Goal: Information Seeking & Learning: Learn about a topic

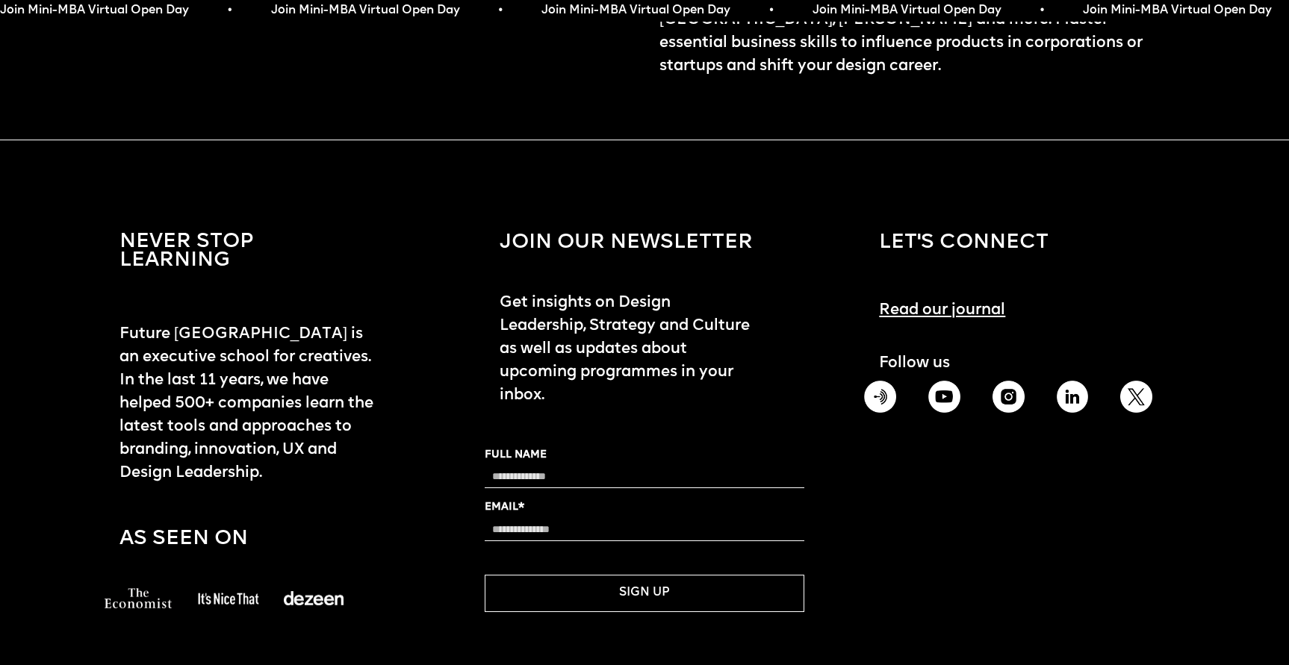
scroll to position [2111, 0]
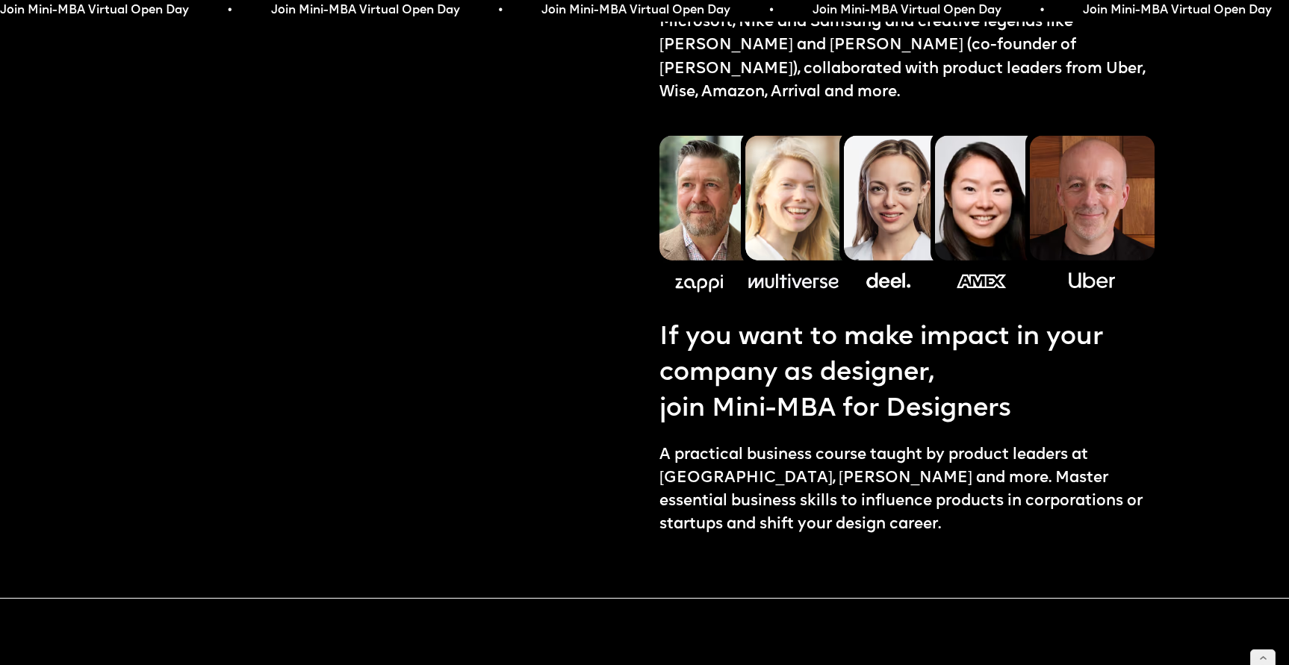
click at [884, 393] on link "join Mini-MBA for Designers" at bounding box center [906, 410] width 495 height 36
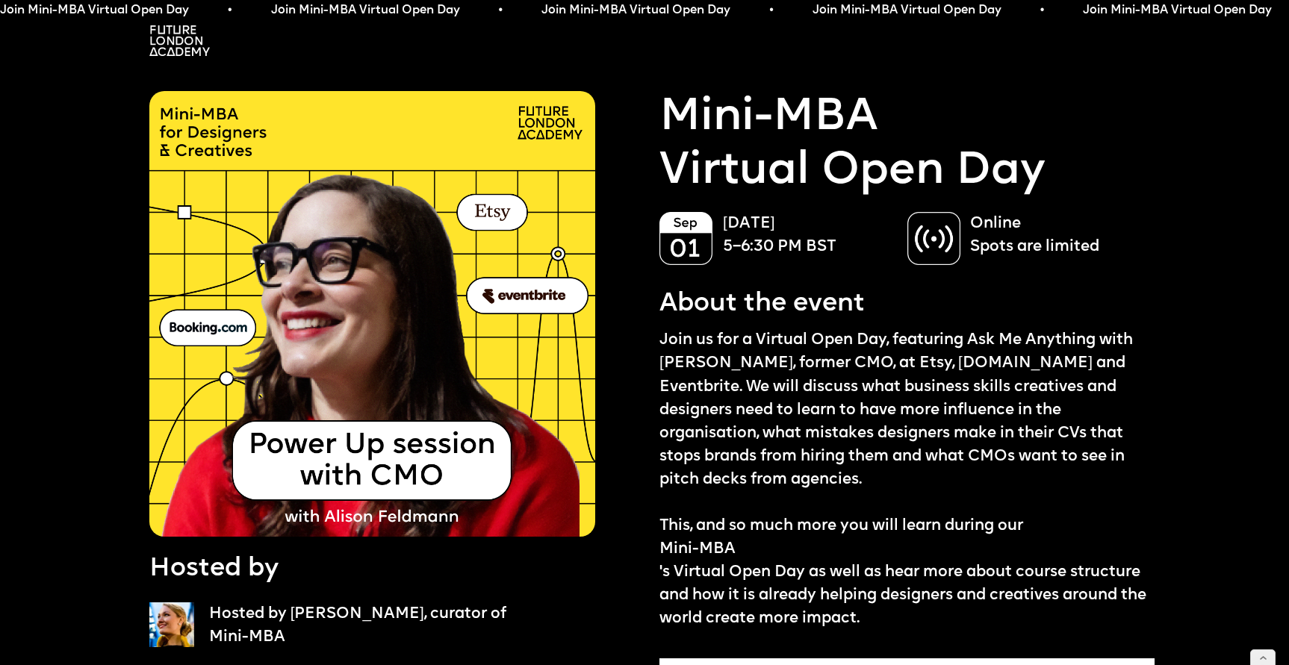
scroll to position [22, 0]
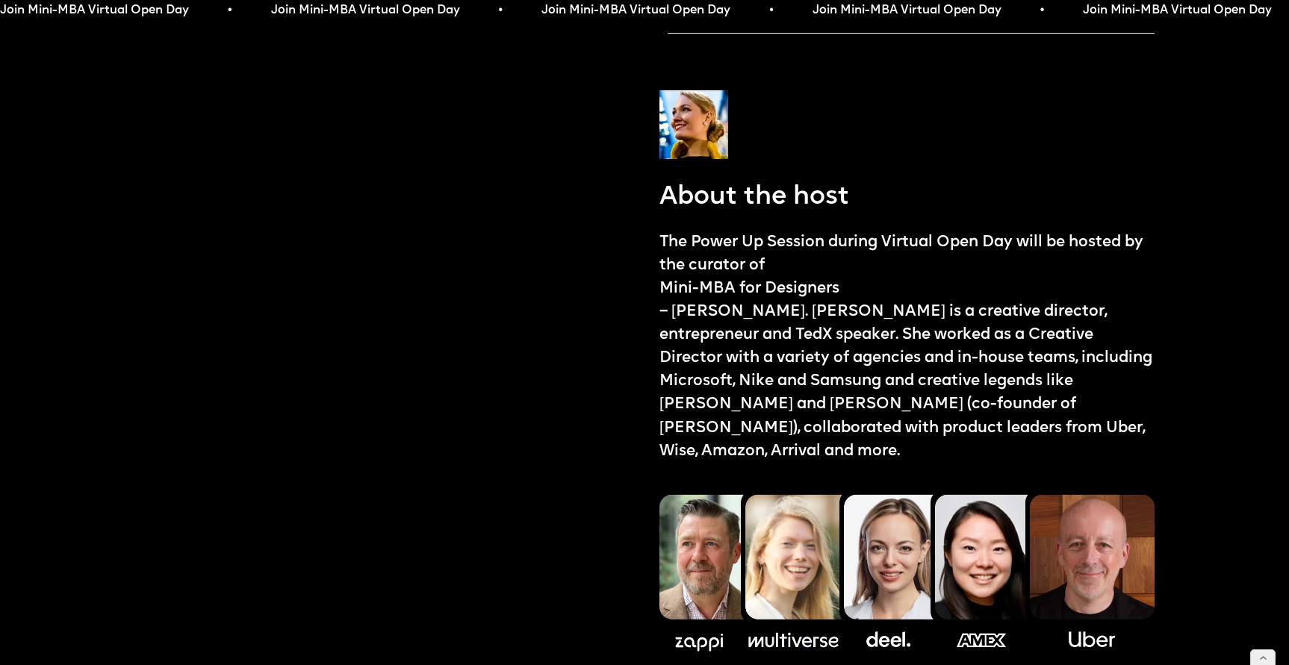
scroll to position [1770, 0]
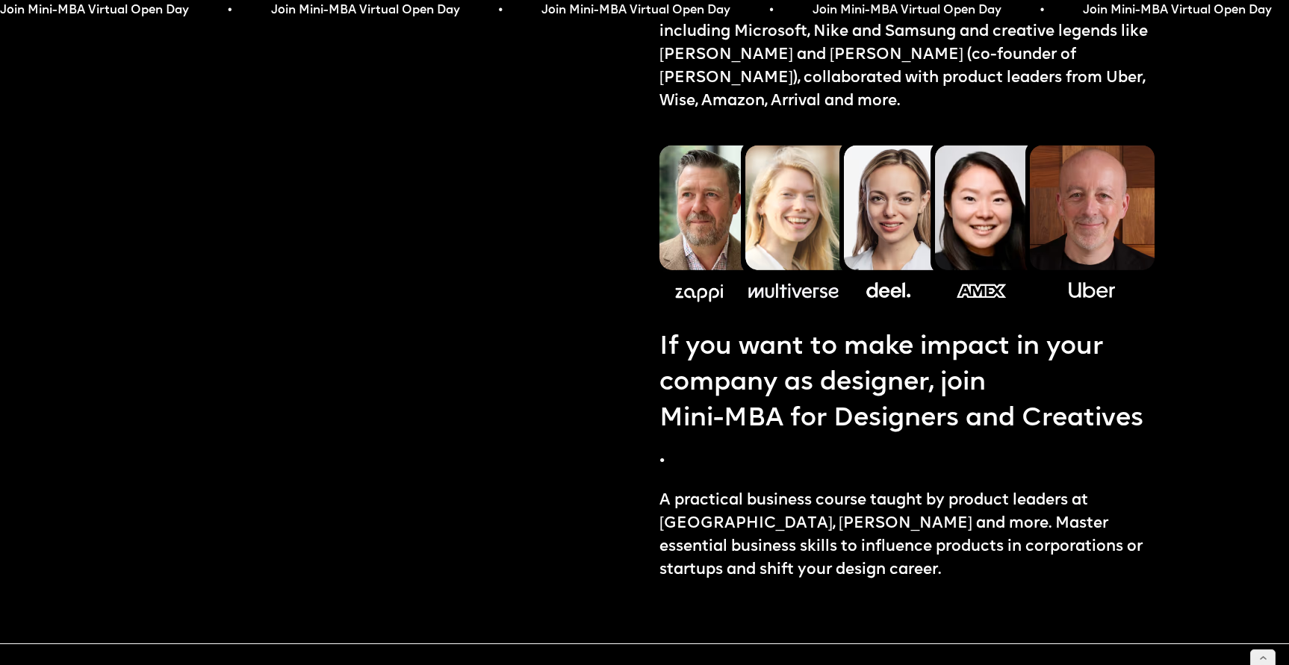
scroll to position [1910, 0]
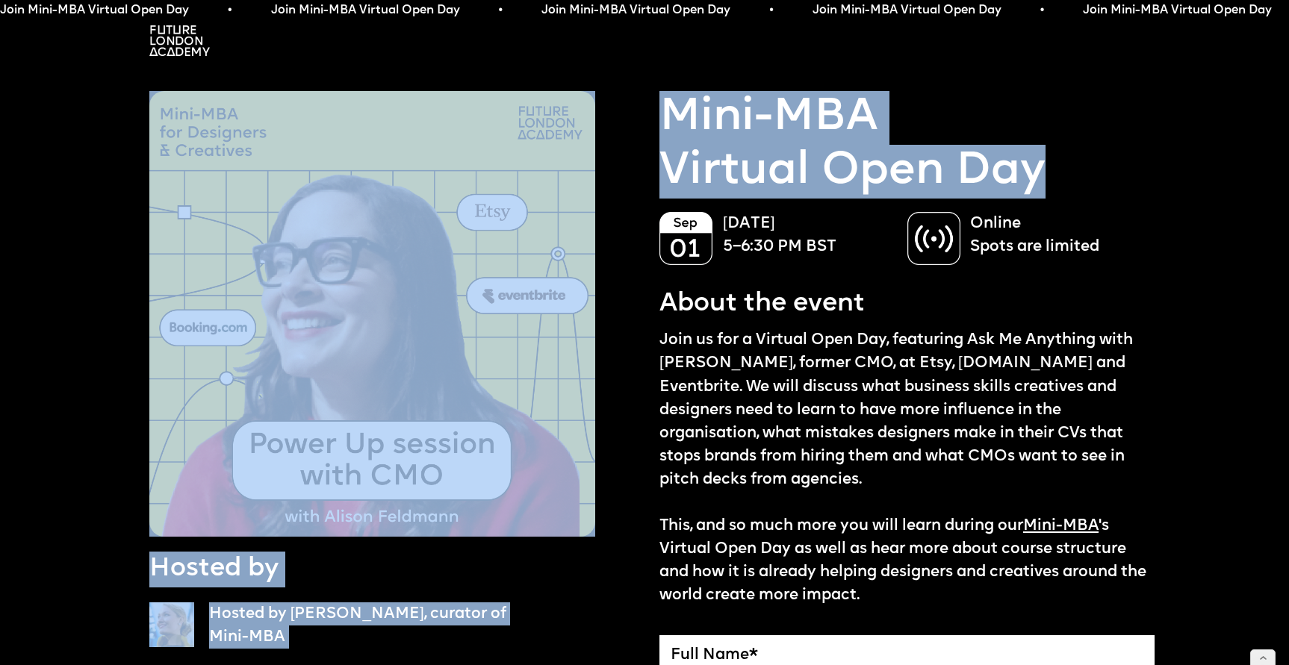
drag, startPoint x: 1012, startPoint y: 164, endPoint x: 638, endPoint y: 124, distance: 376.3
copy div "Hosted by Hosted by Ekaterina Solomeina, curator of Mini-MBA Mini-MBA Virtual O…"
click at [871, 131] on link "Mini-MBA Virtual Open Day" at bounding box center [852, 145] width 386 height 108
click at [704, 111] on link "Mini-MBA Virtual Open Day" at bounding box center [852, 145] width 386 height 108
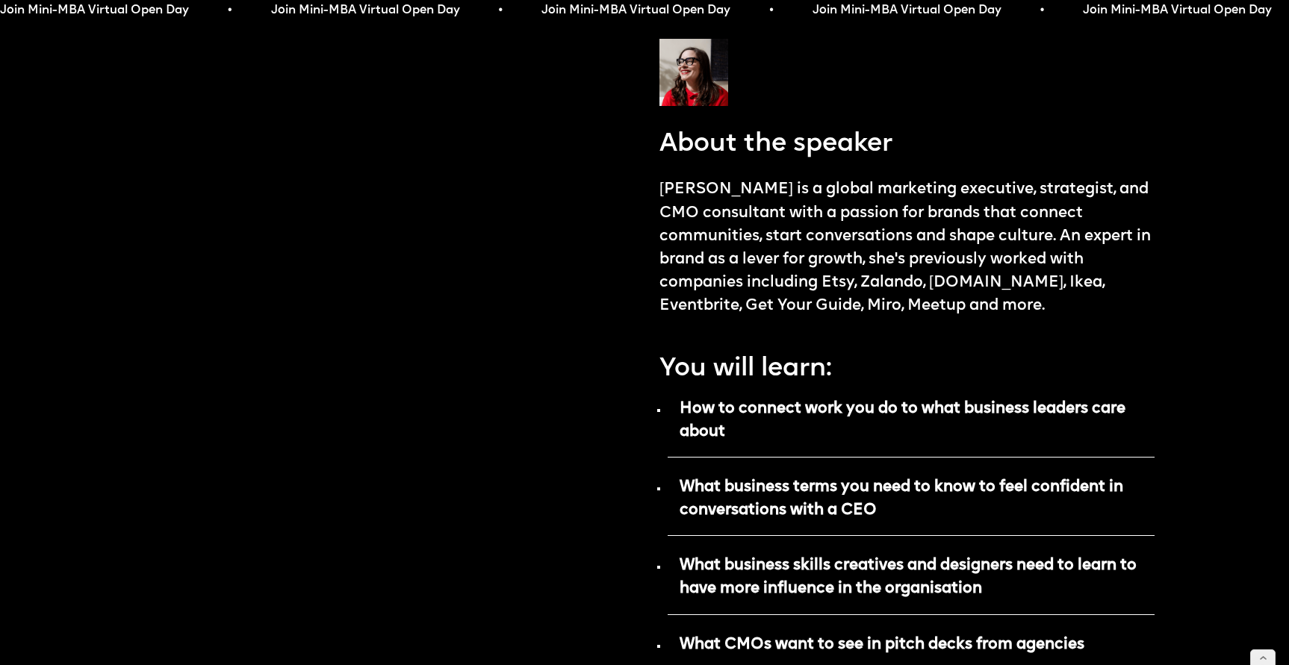
scroll to position [1197, 0]
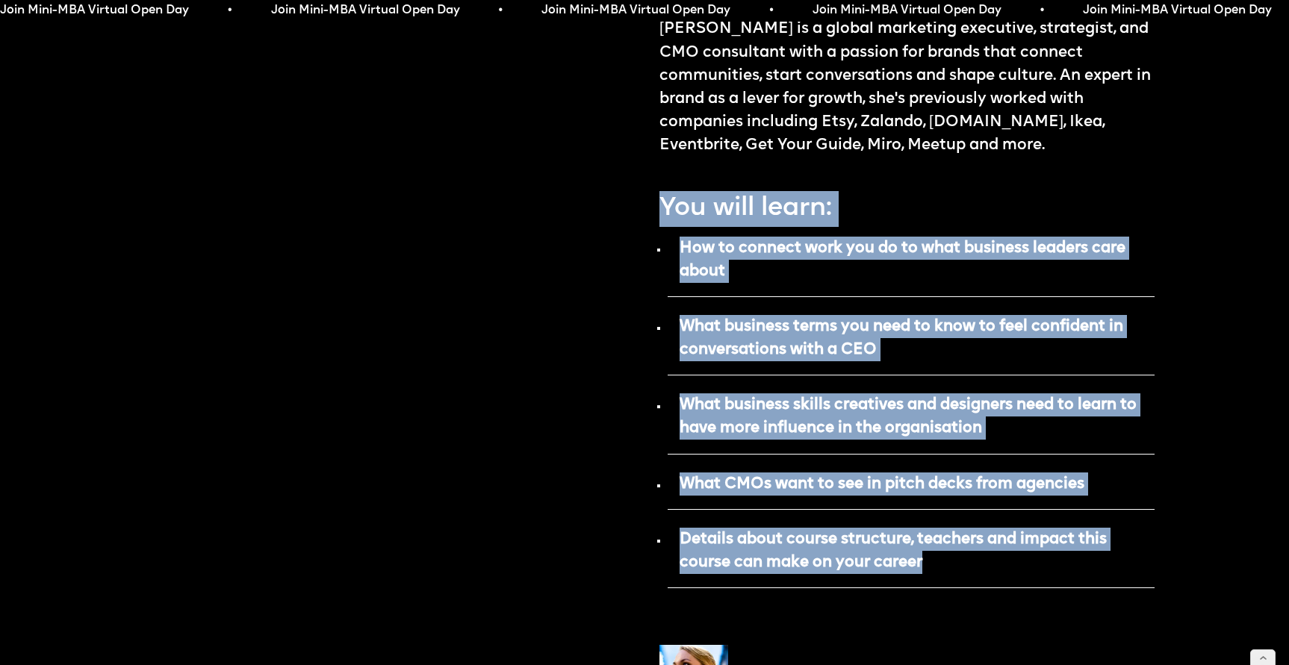
drag, startPoint x: 659, startPoint y: 184, endPoint x: 951, endPoint y: 535, distance: 456.1
click at [950, 535] on div "Mini-MBA Virtual Open Day September 01 5–6:30 PM BST Online Spots are limited A…" at bounding box center [906, 155] width 495 height 2523
copy div "You will learn: How to connect work you do to what business leaders care about …"
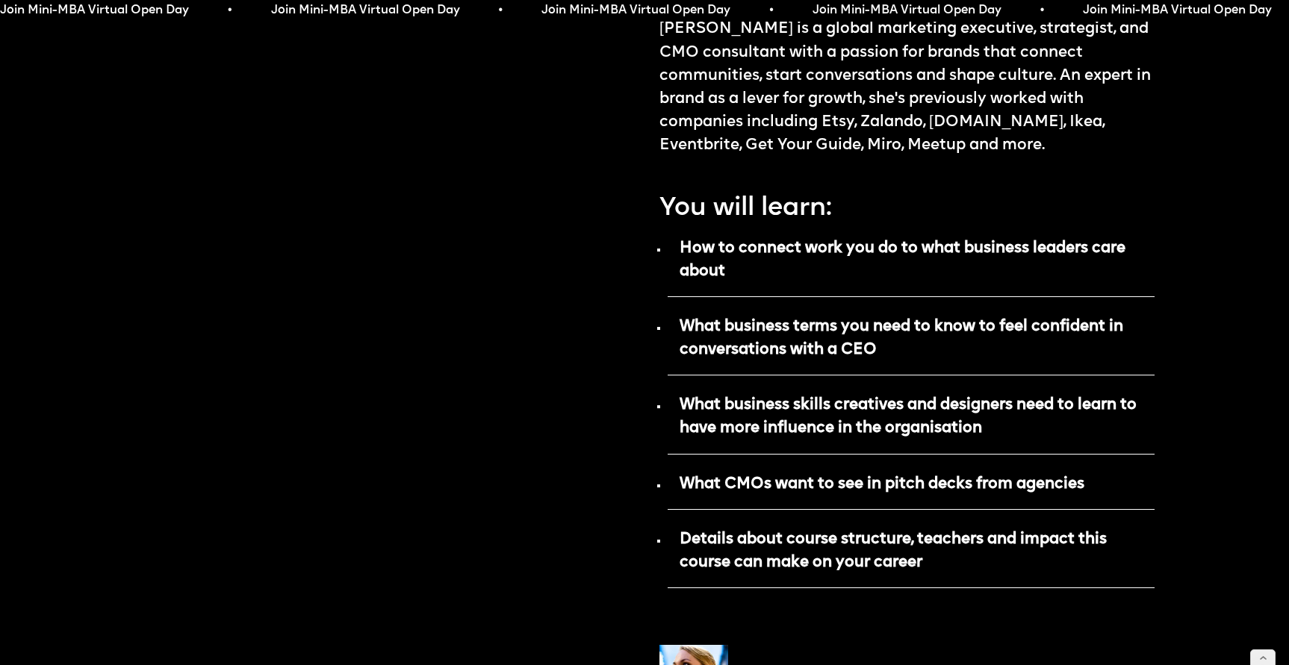
click at [832, 293] on ul "How to connect work you do to what business leaders care about What business te…" at bounding box center [906, 418] width 495 height 370
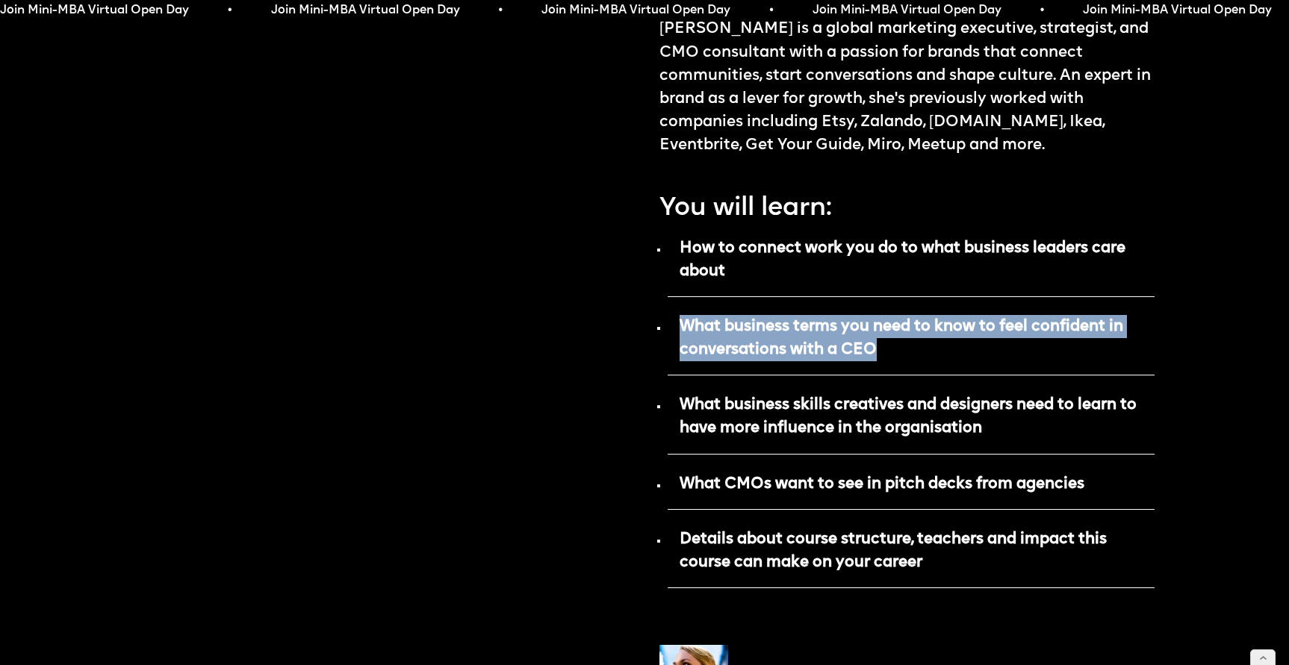
drag, startPoint x: 895, startPoint y: 332, endPoint x: 678, endPoint y: 299, distance: 219.8
click at [678, 311] on p "What business terms you need to know to feel confident in conversations with a …" at bounding box center [911, 343] width 487 height 64
copy strong "What business terms you need to know to feel confident in conversations with a …"
